Goal: Task Accomplishment & Management: Complete application form

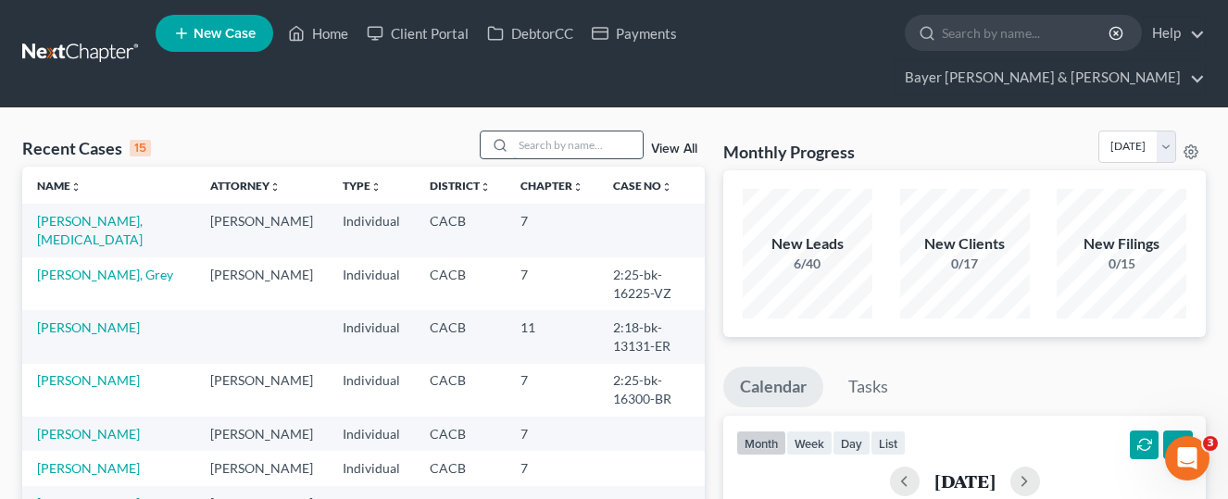
click at [583, 131] on input "search" at bounding box center [578, 144] width 130 height 27
type input "[PERSON_NAME]"
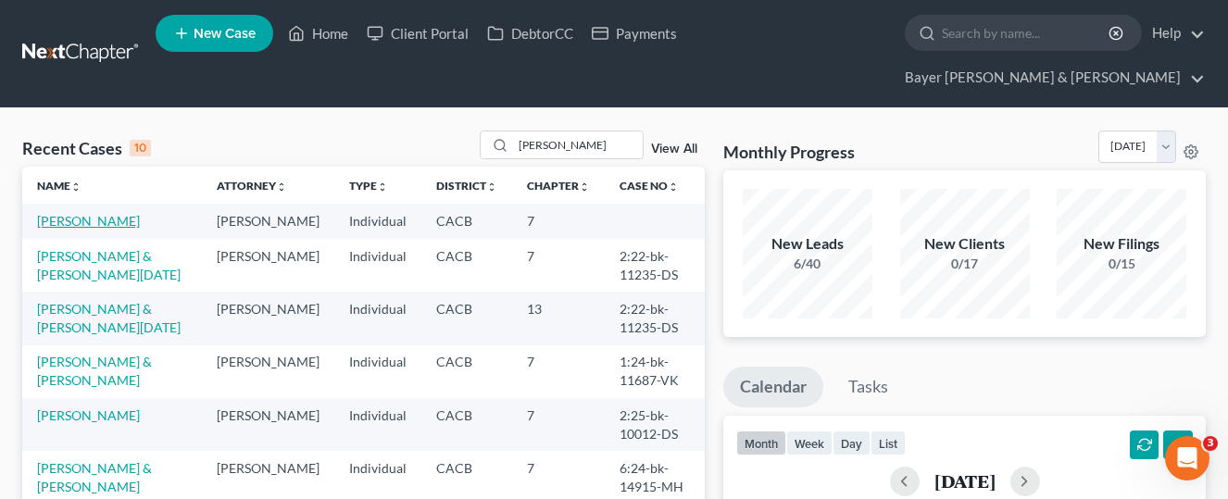
click at [103, 213] on link "[PERSON_NAME]" at bounding box center [88, 221] width 103 height 16
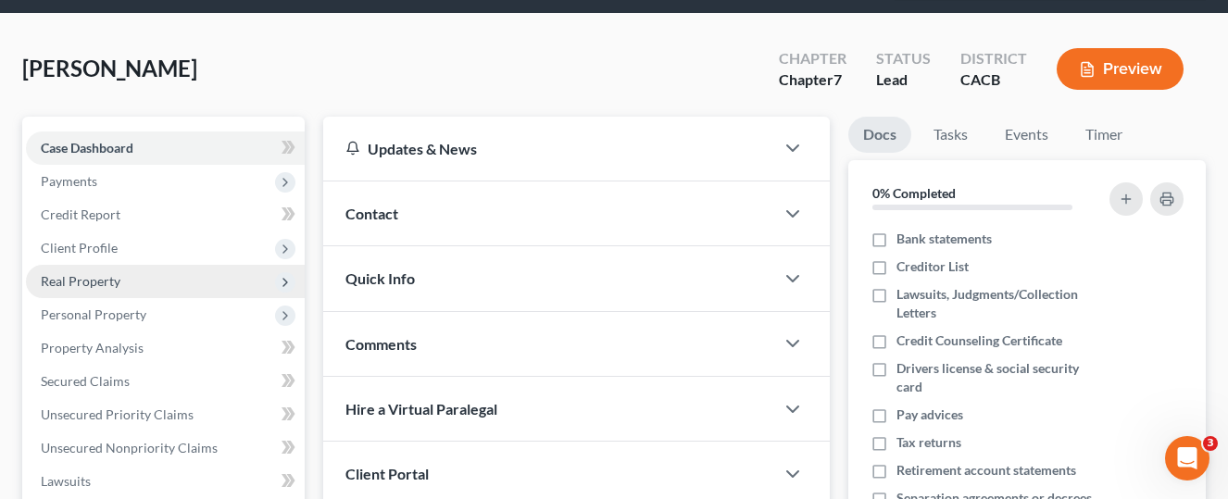
scroll to position [93, 0]
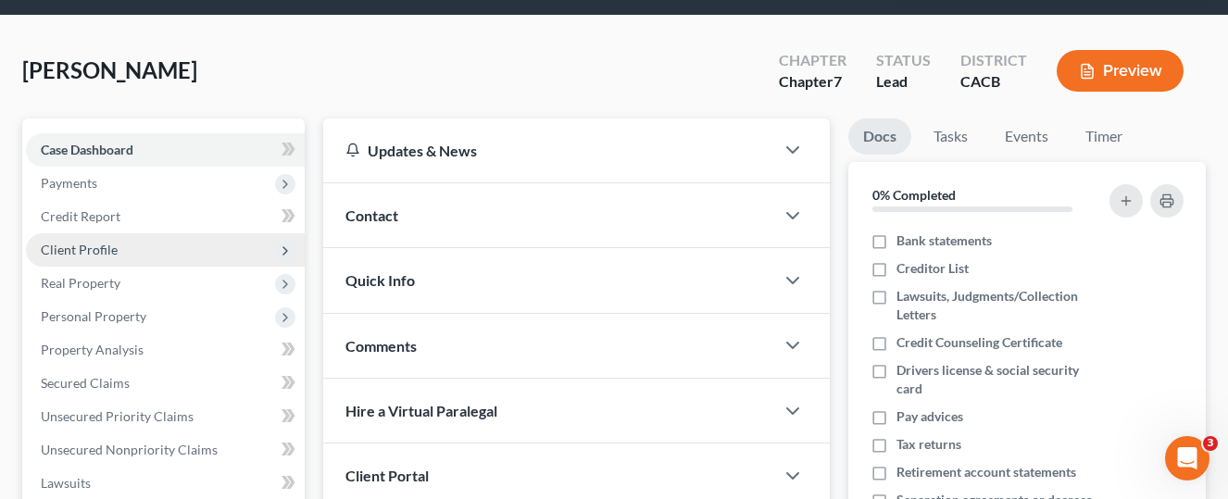
click at [153, 233] on span "Client Profile" at bounding box center [165, 249] width 279 height 33
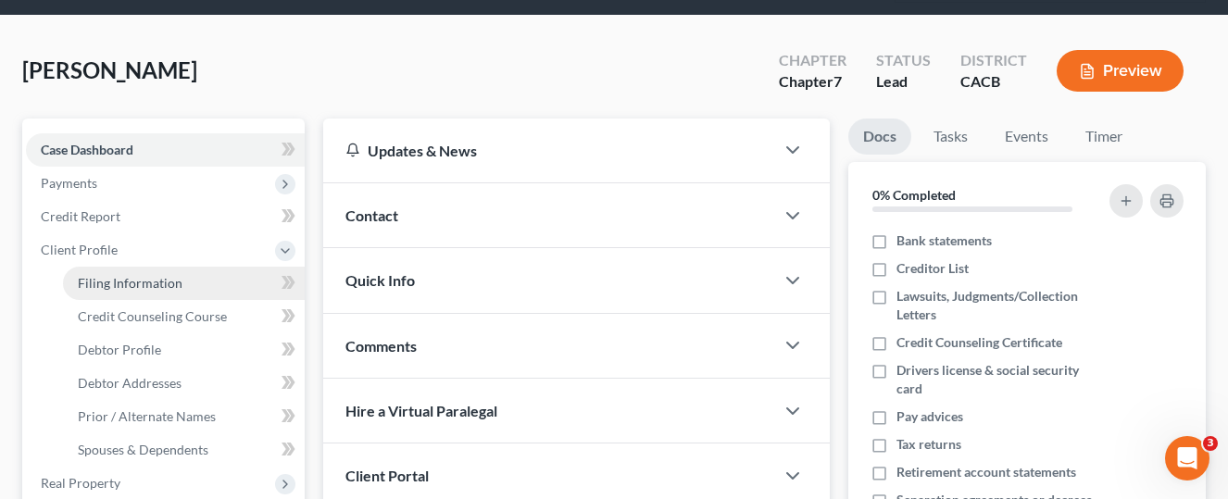
click at [229, 267] on link "Filing Information" at bounding box center [184, 283] width 242 height 33
select select "1"
select select "0"
select select "4"
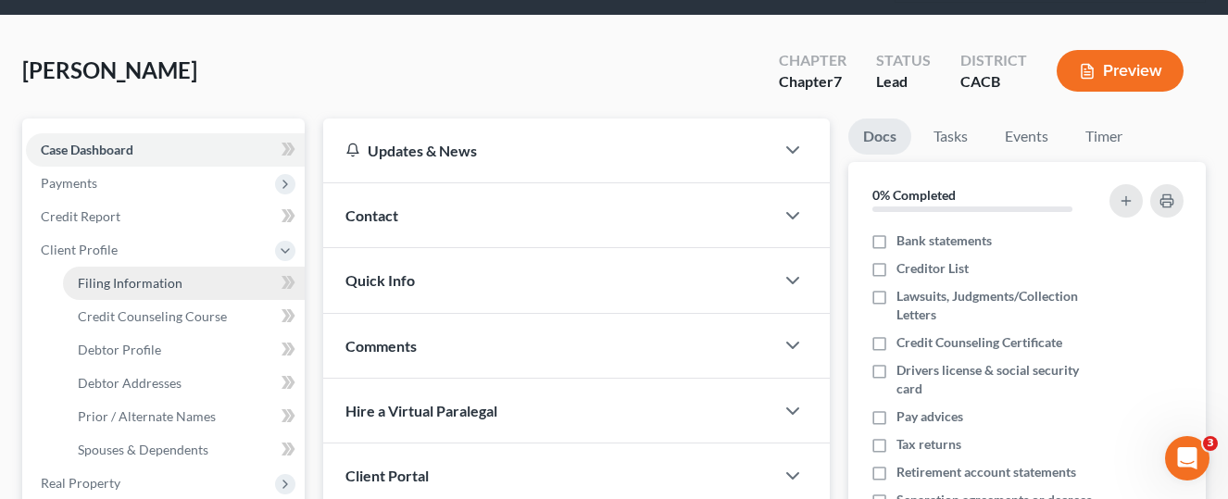
select select "0"
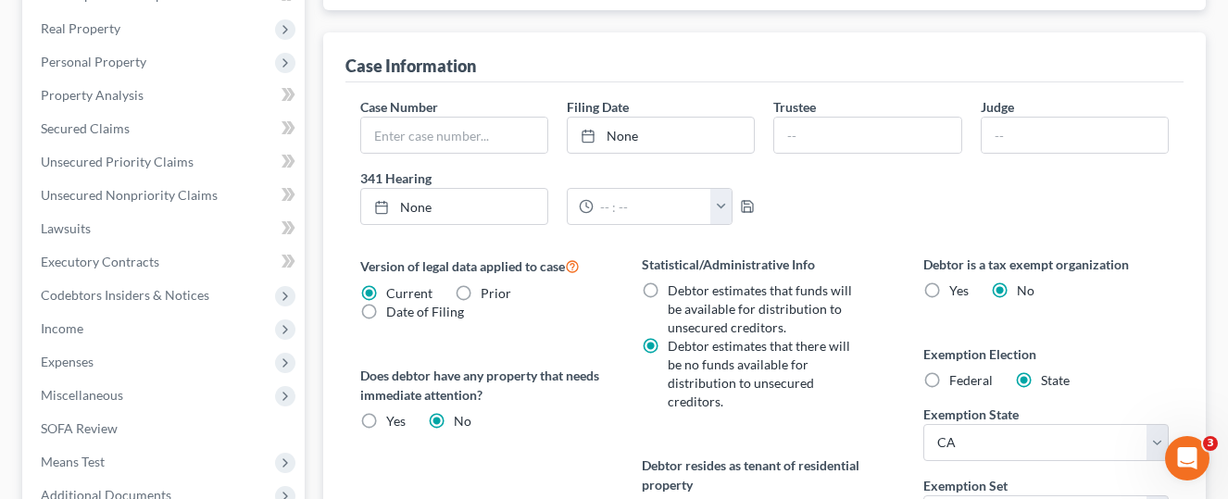
scroll to position [741, 0]
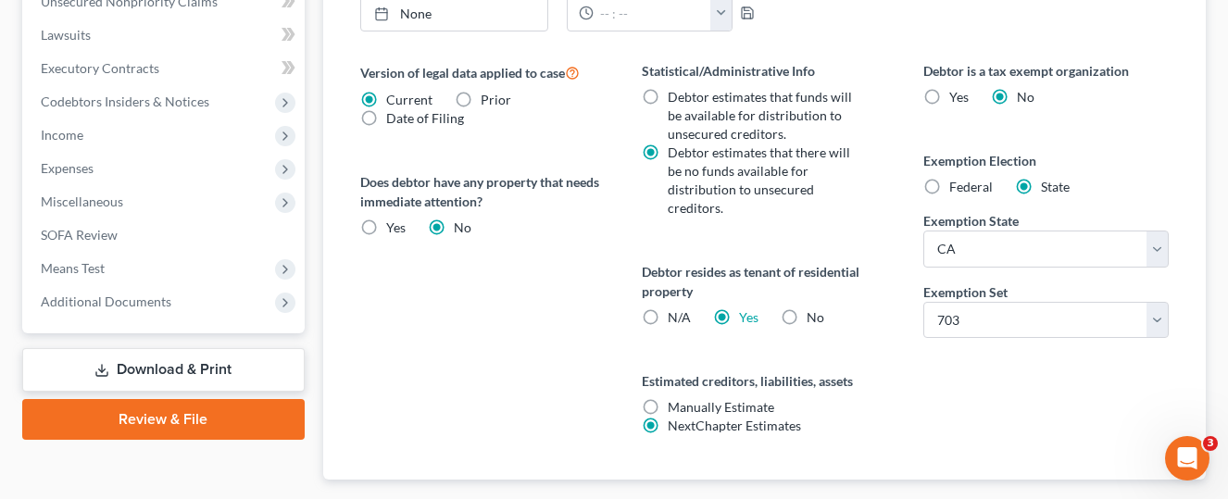
click at [806, 308] on label "No" at bounding box center [815, 317] width 18 height 19
click at [814, 308] on input "No" at bounding box center [820, 314] width 12 height 12
radio input "true"
radio input "false"
click at [242, 348] on link "Download & Print" at bounding box center [163, 370] width 282 height 44
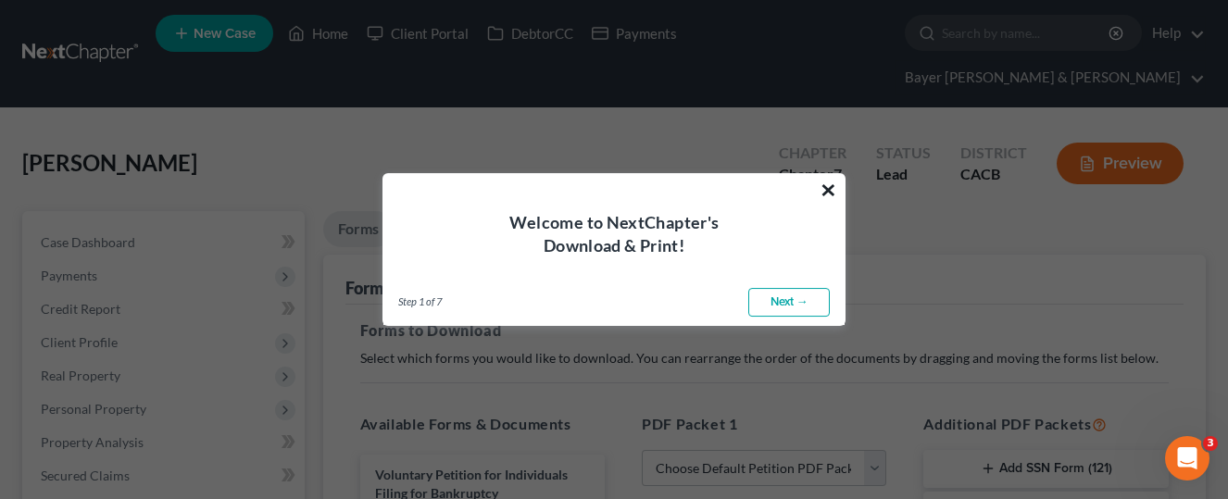
click at [831, 185] on button "×" at bounding box center [828, 190] width 18 height 30
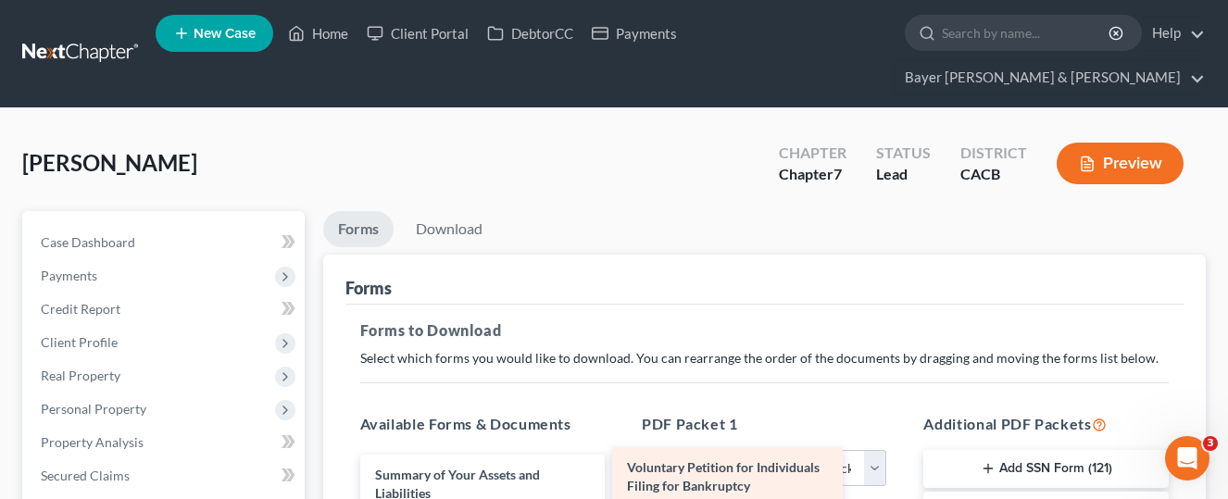
drag, startPoint x: 534, startPoint y: 451, endPoint x: 852, endPoint y: 481, distance: 319.0
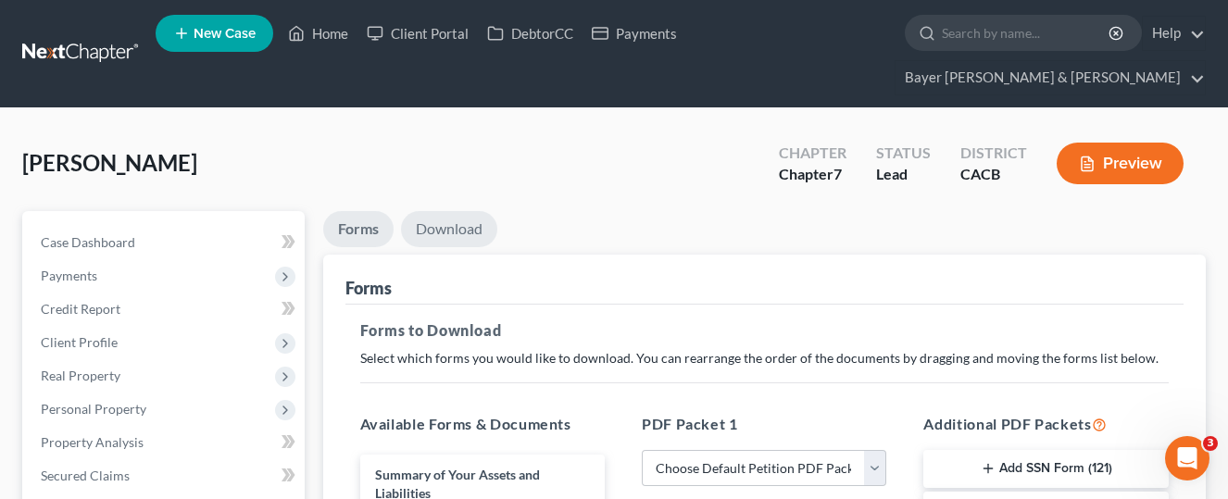
click at [468, 211] on link "Download" at bounding box center [449, 229] width 96 height 36
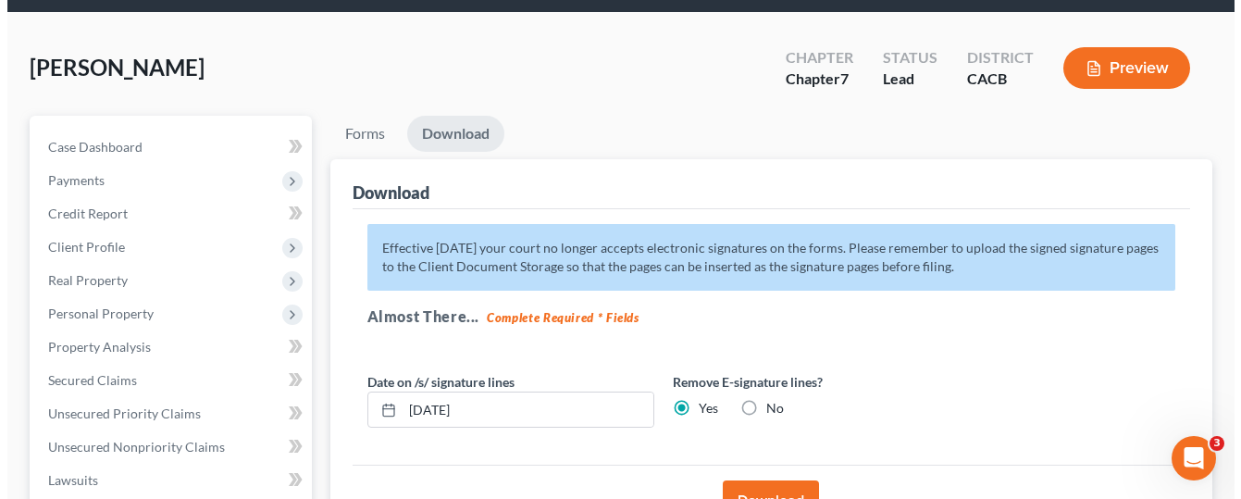
scroll to position [185, 0]
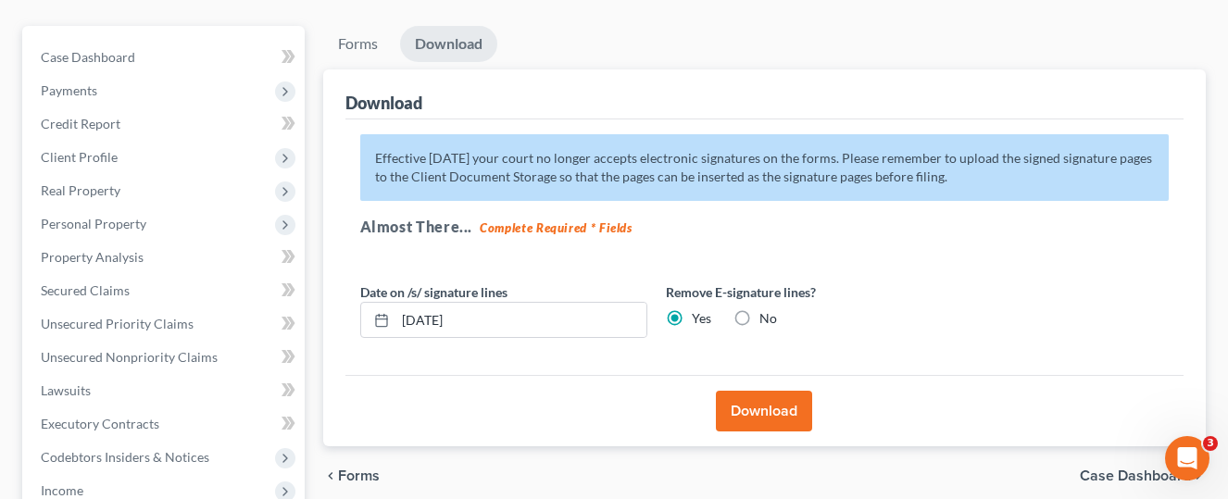
click at [732, 391] on button "Download" at bounding box center [764, 411] width 96 height 41
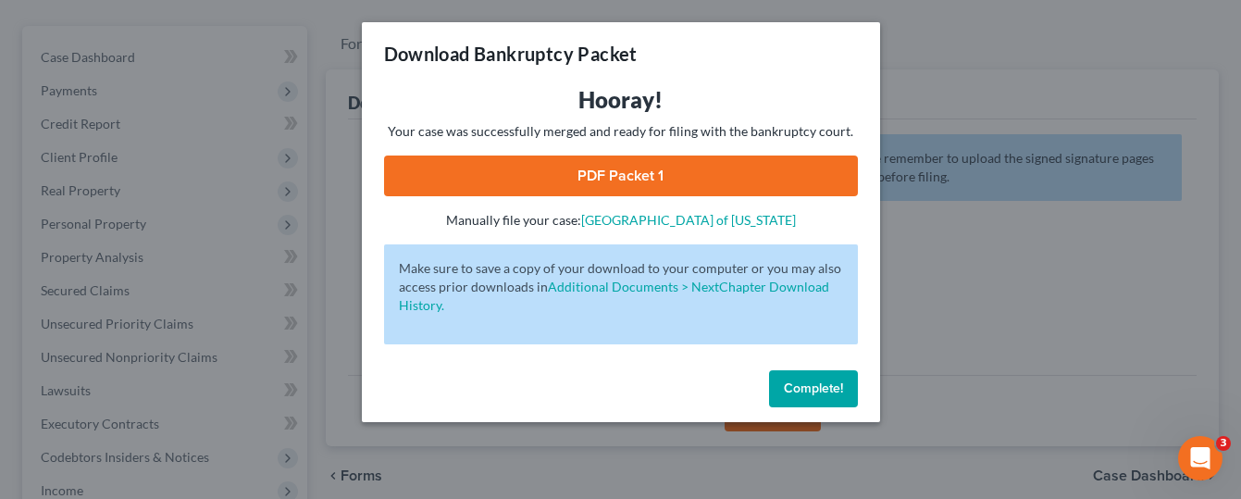
click at [662, 182] on link "PDF Packet 1" at bounding box center [621, 176] width 474 height 41
drag, startPoint x: 773, startPoint y: 368, endPoint x: 789, endPoint y: 377, distance: 17.8
click at [776, 371] on div "Complete!" at bounding box center [621, 392] width 518 height 59
click at [789, 377] on button "Complete!" at bounding box center [813, 388] width 89 height 37
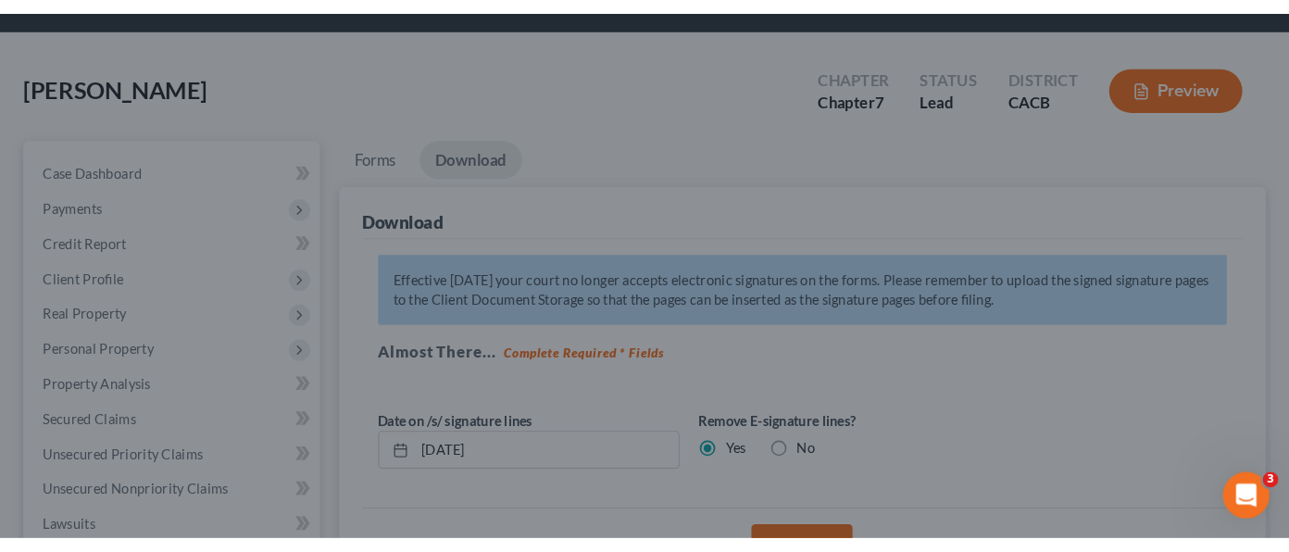
scroll to position [0, 0]
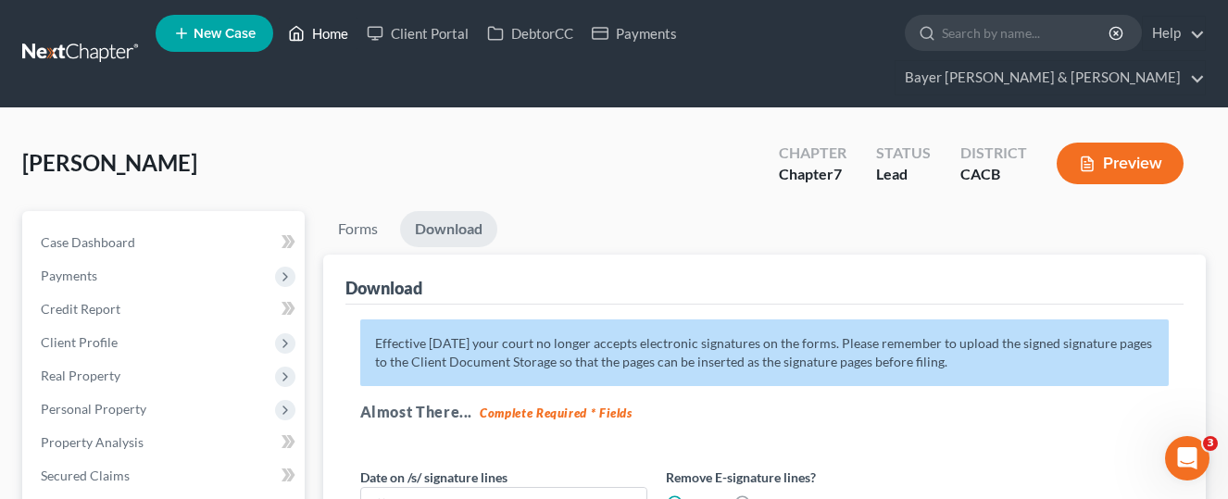
click at [324, 39] on link "Home" at bounding box center [318, 33] width 79 height 33
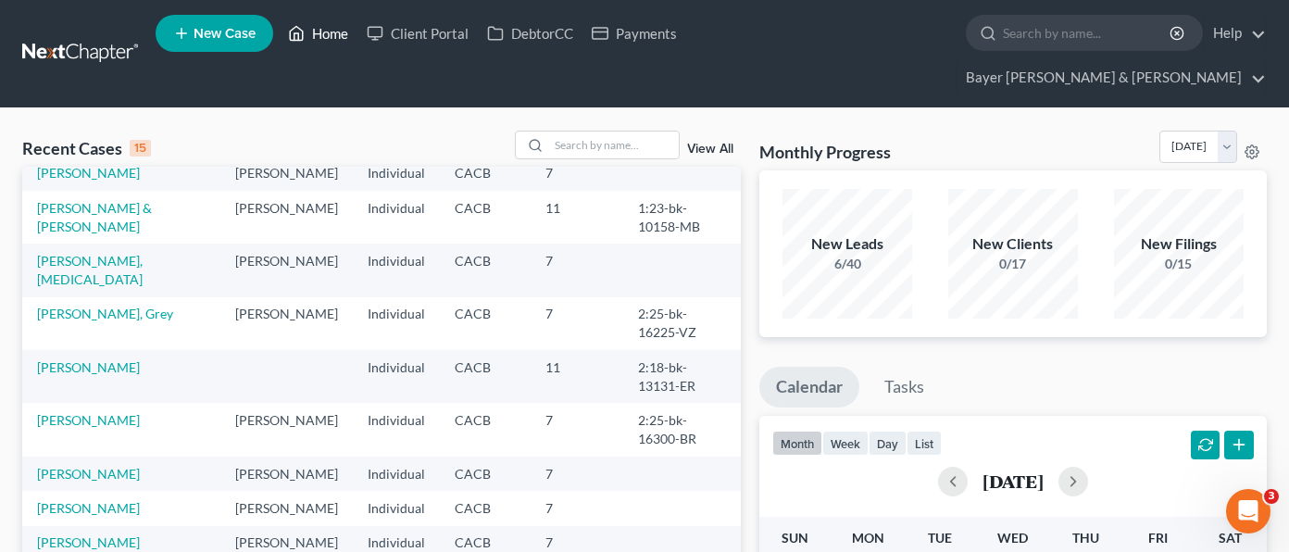
scroll to position [93, 0]
